Goal: Transaction & Acquisition: Purchase product/service

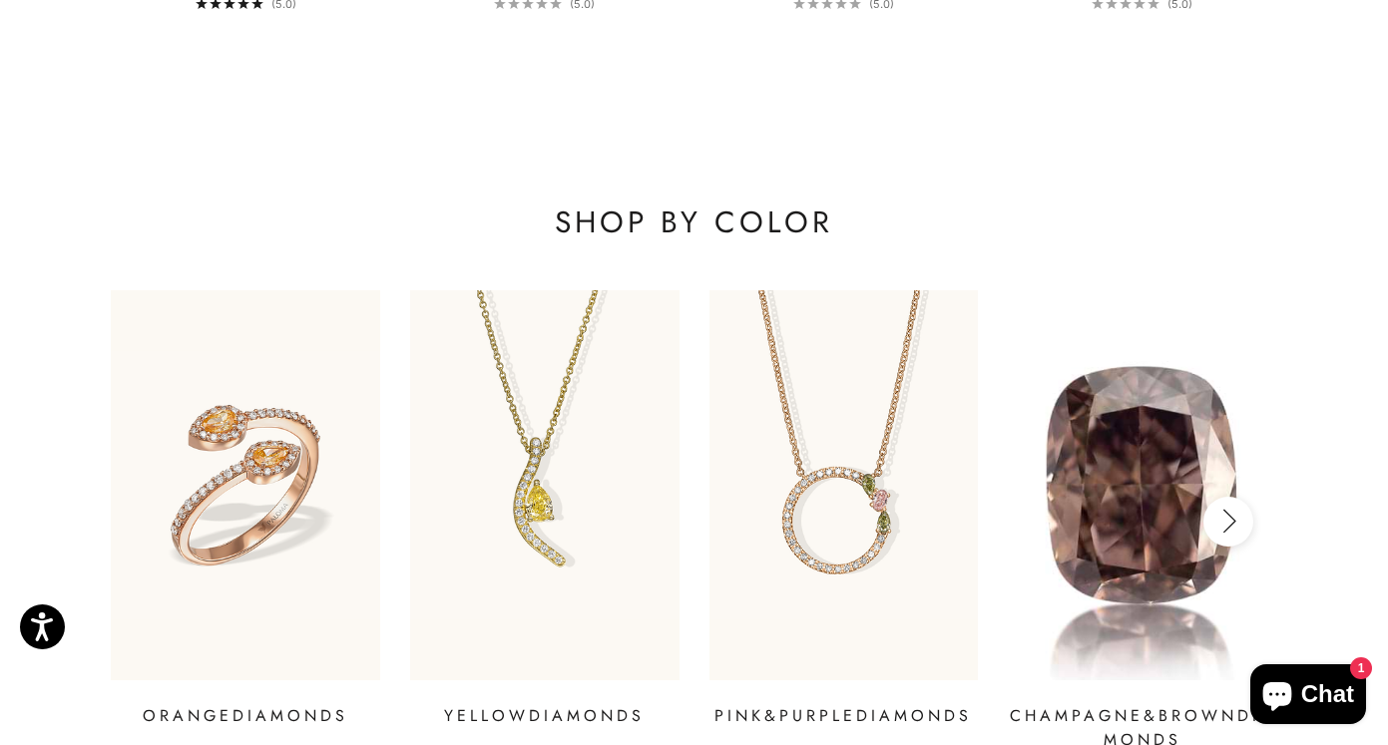
scroll to position [2640, 0]
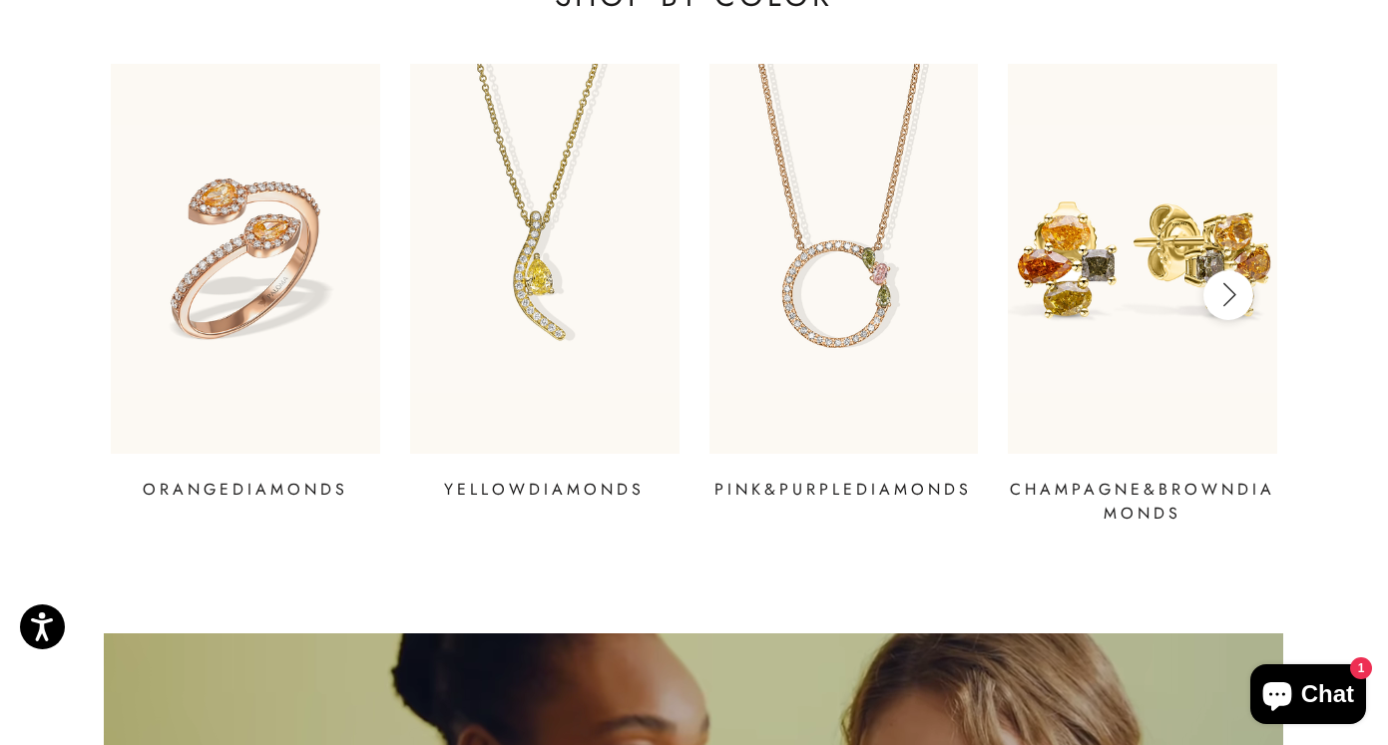
click at [1228, 300] on icon "button" at bounding box center [1228, 294] width 22 height 25
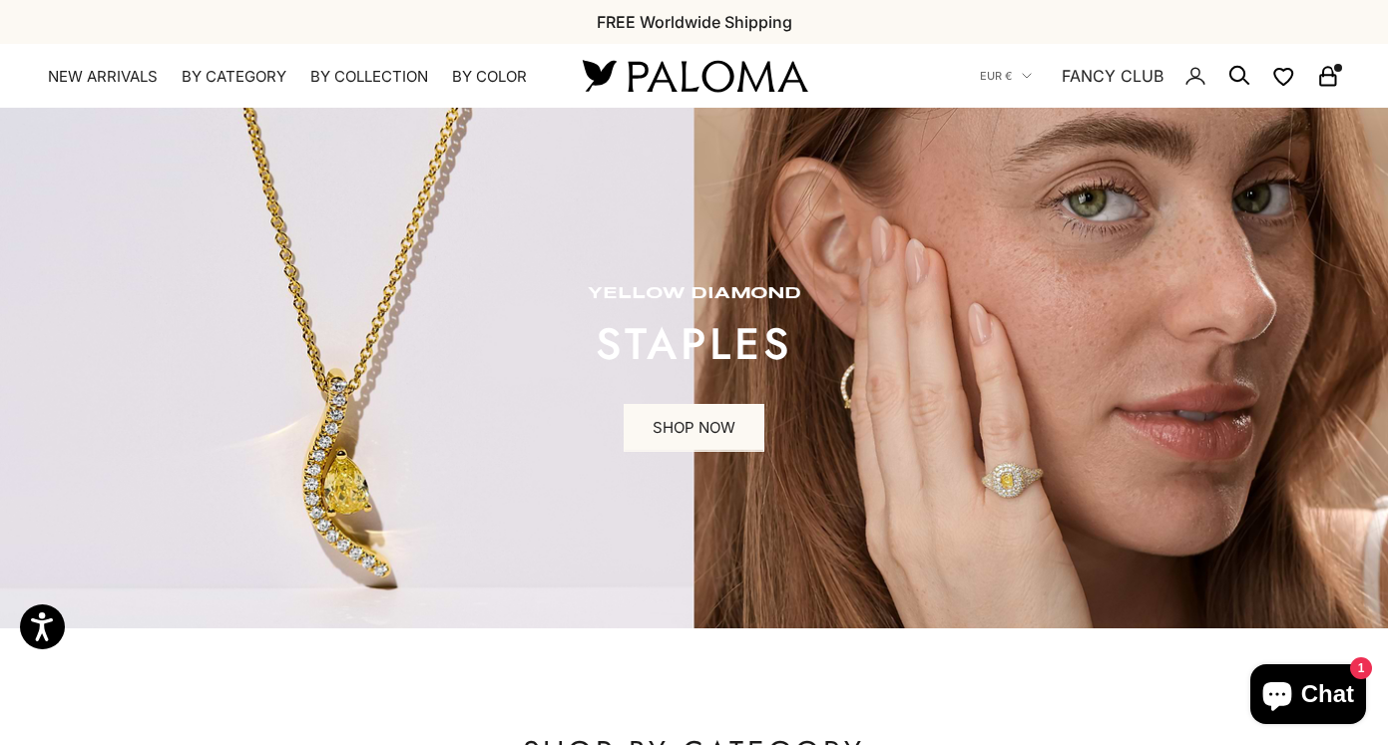
scroll to position [0, 0]
click at [139, 88] on x-header "Paloma Diamonds Open navigation menu Open search NEW ARRIVALS By Category Categ…" at bounding box center [694, 76] width 1388 height 64
click at [132, 79] on link "NEW ARRIVALS" at bounding box center [103, 77] width 110 height 20
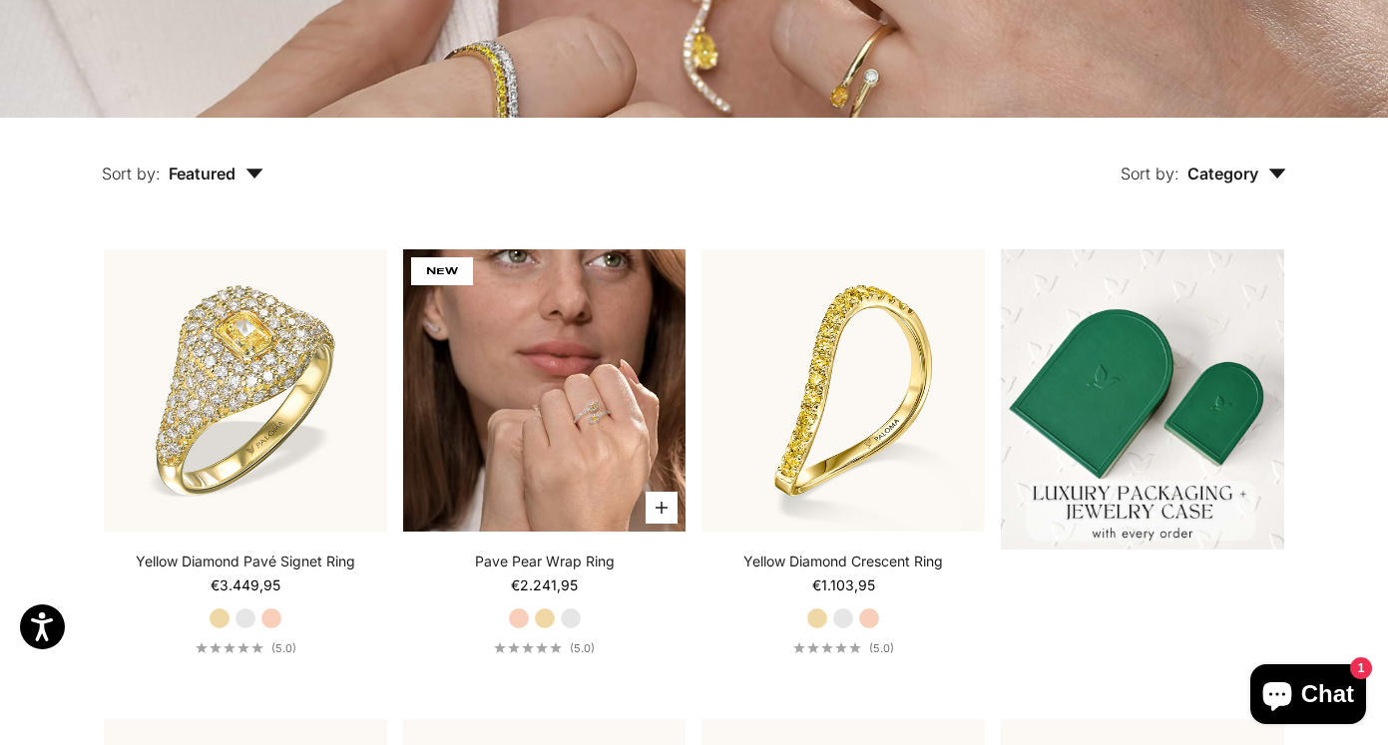
scroll to position [365, 0]
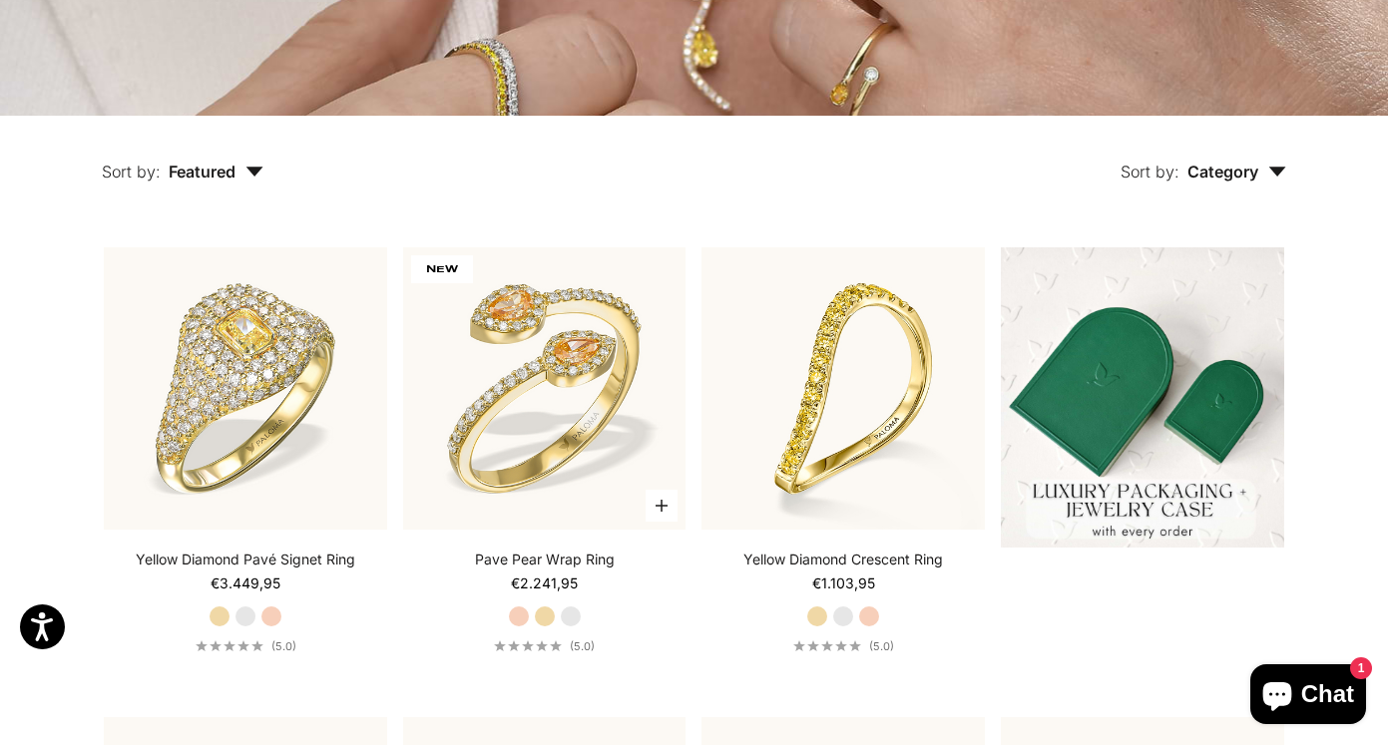
click at [574, 613] on label "White Gold" at bounding box center [571, 617] width 22 height 22
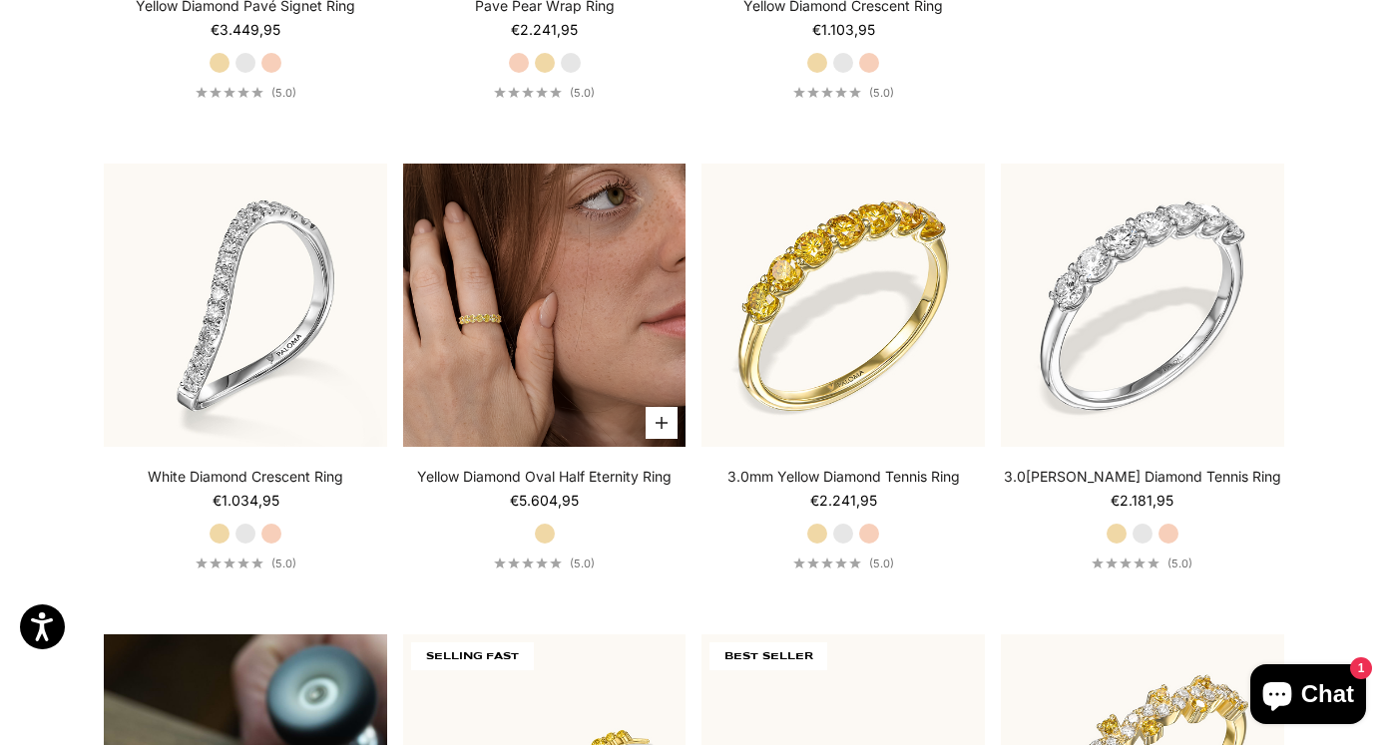
scroll to position [920, 0]
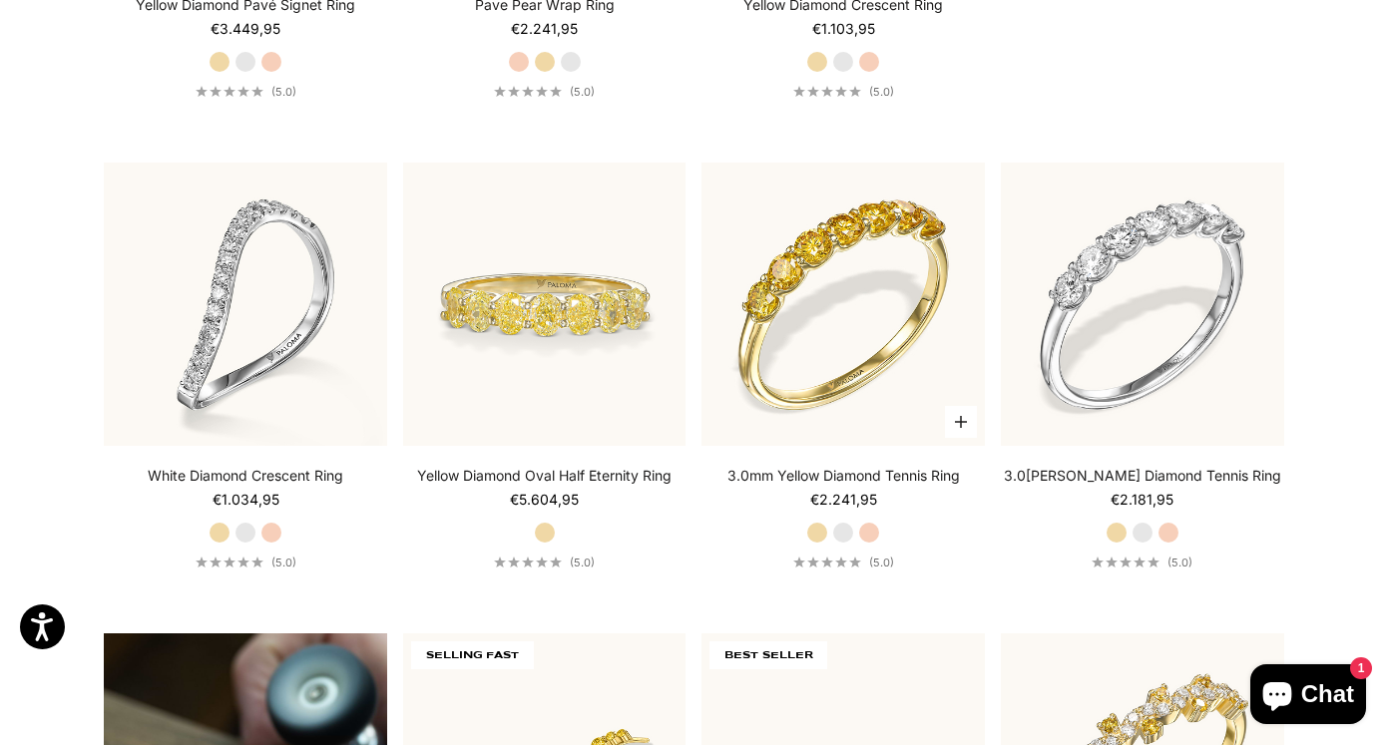
click at [847, 533] on label "White Gold" at bounding box center [843, 533] width 22 height 22
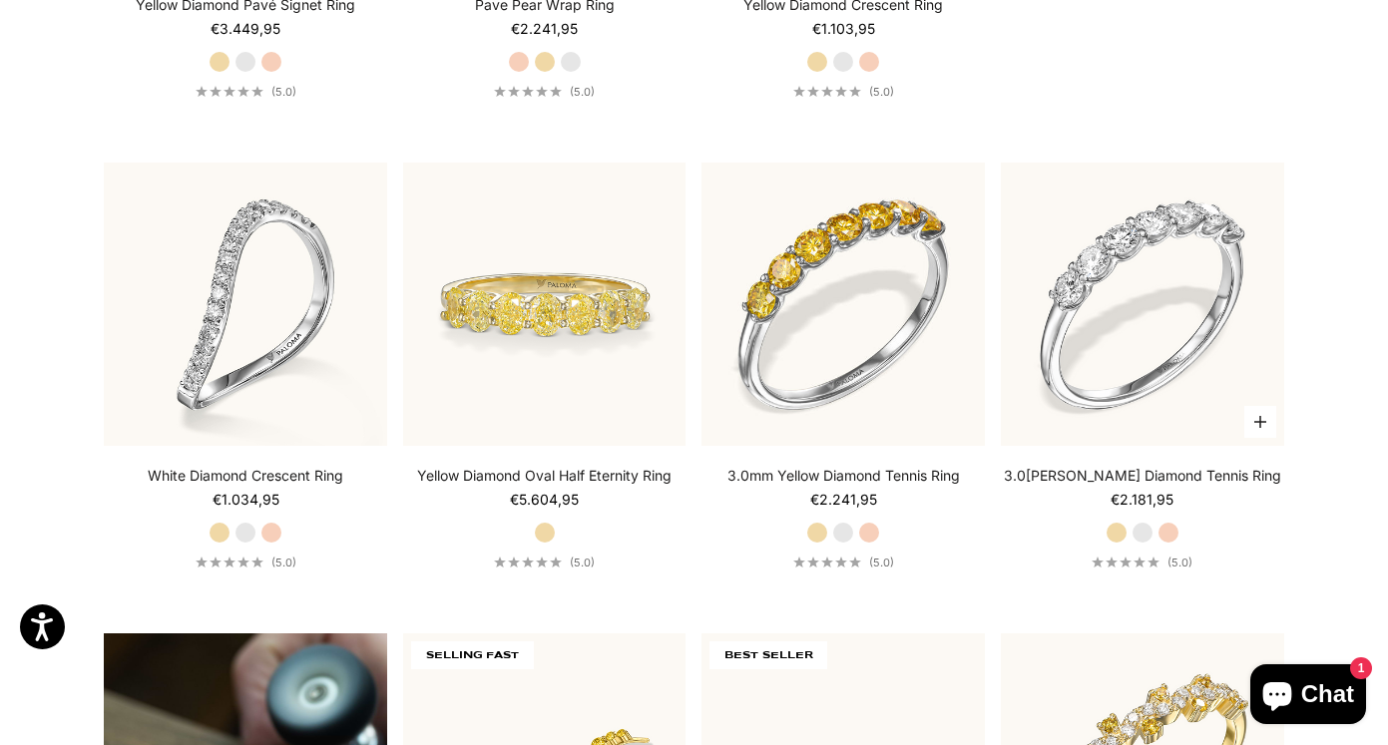
click at [1118, 534] on label "Yellow Gold" at bounding box center [1116, 533] width 22 height 22
click at [1140, 534] on label "White Gold" at bounding box center [1142, 533] width 22 height 22
click at [1127, 535] on label "Yellow Gold" at bounding box center [1116, 533] width 22 height 22
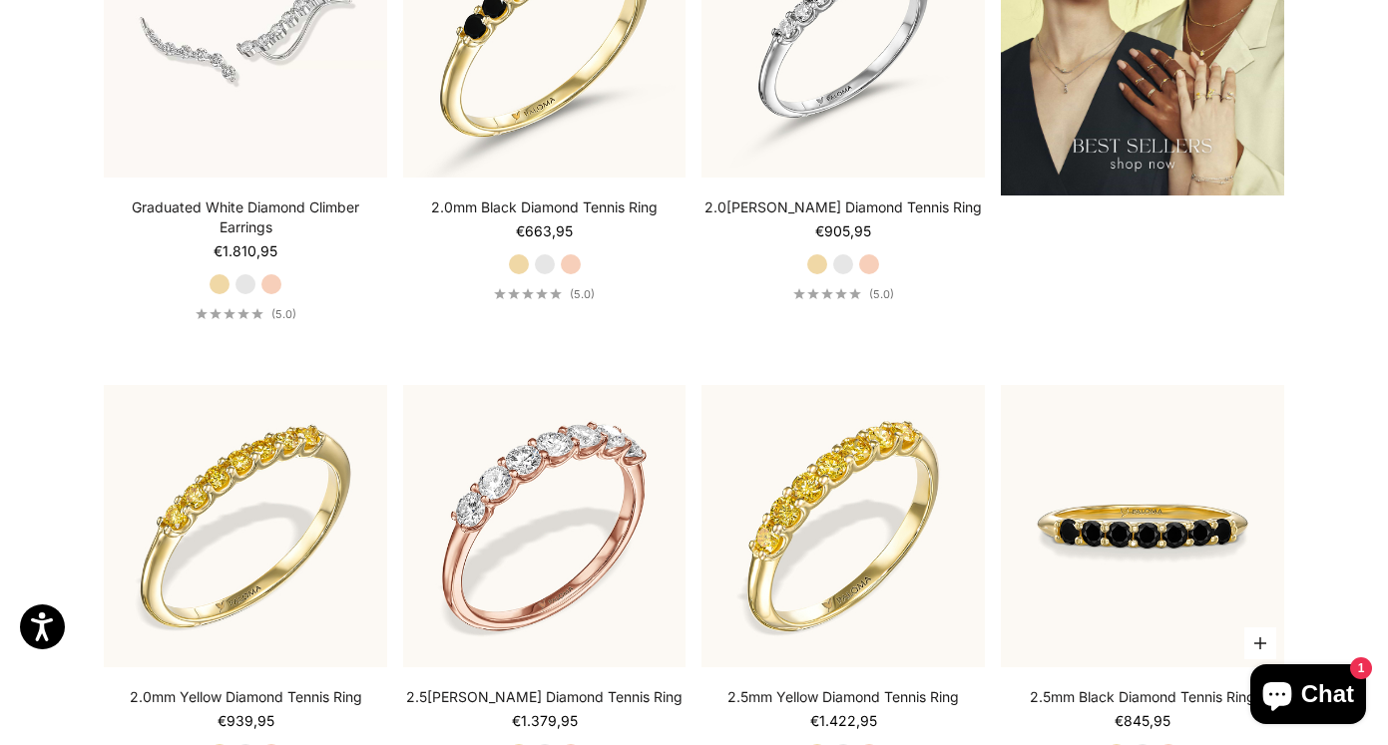
scroll to position [2868, 0]
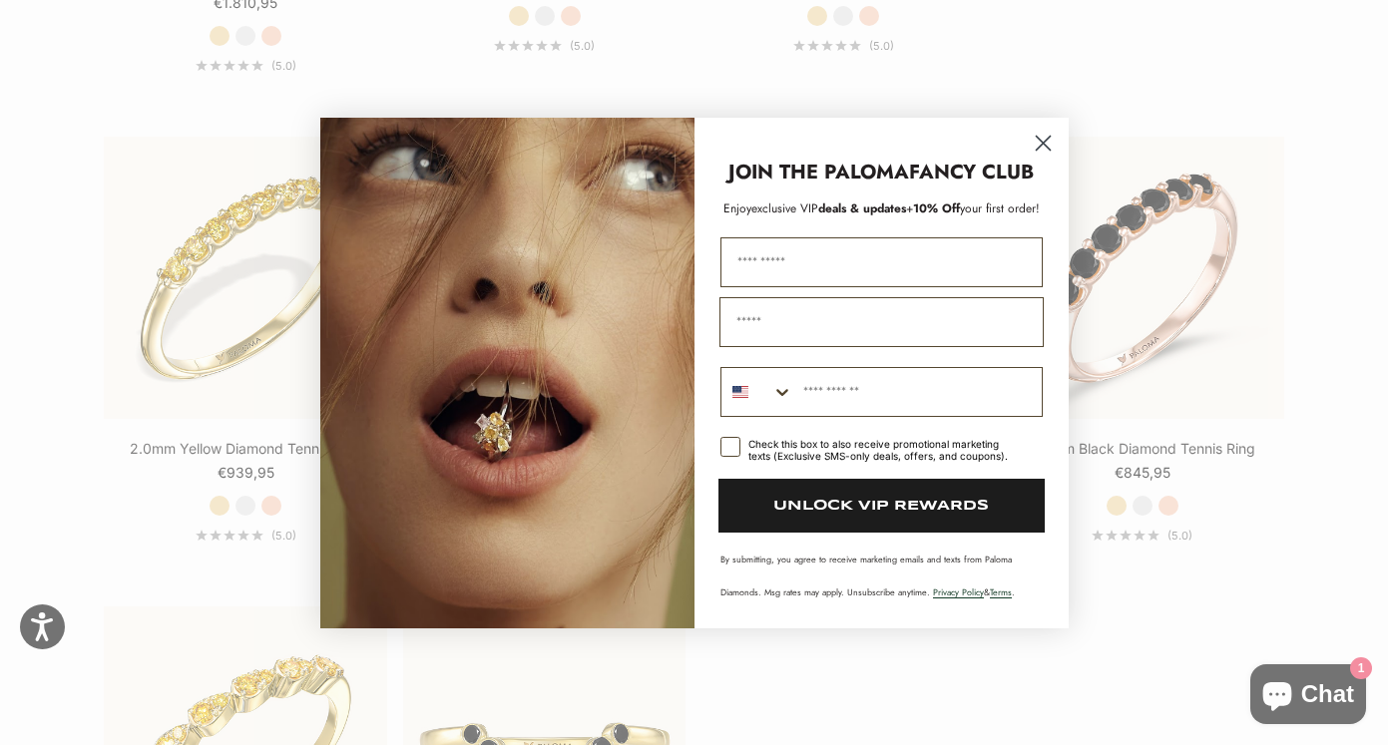
click at [1048, 141] on circle "Close dialog" at bounding box center [1042, 142] width 33 height 33
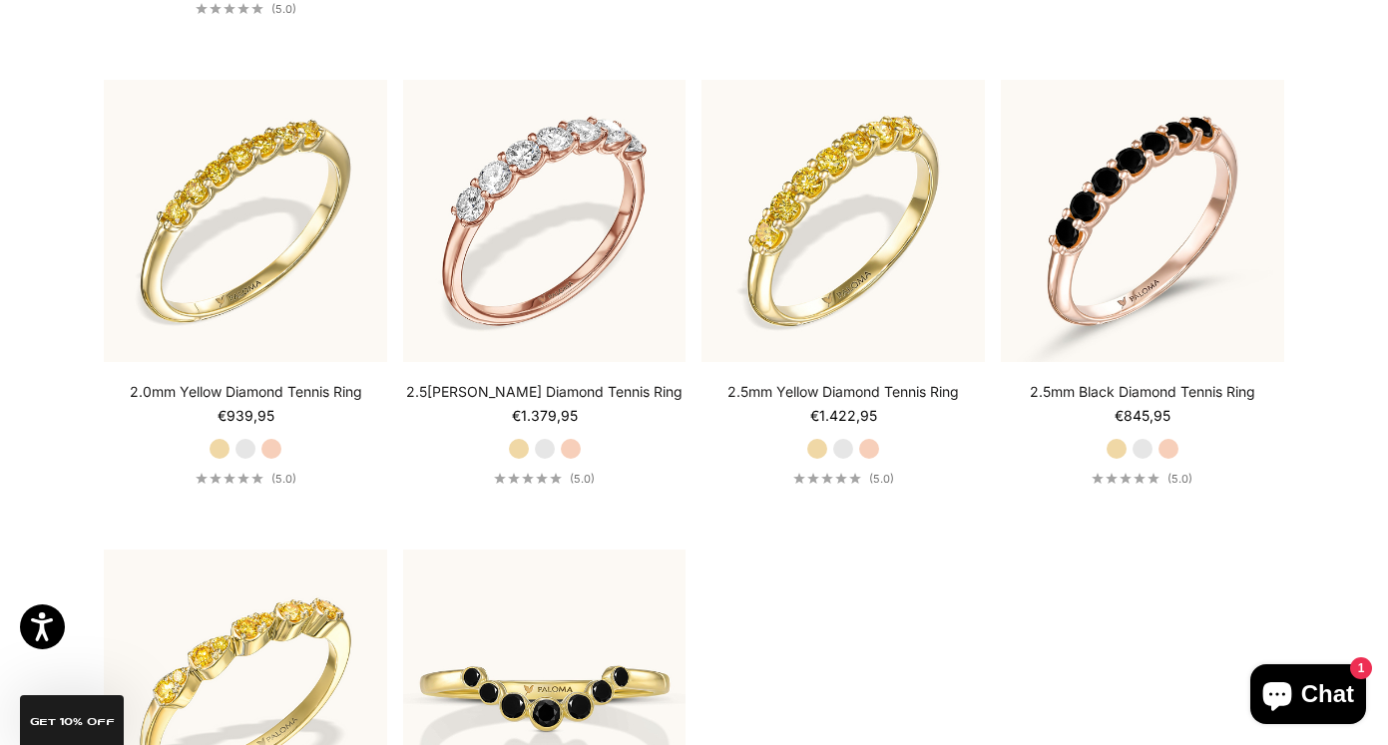
scroll to position [2892, 0]
